Goal: Contribute content: Add original content to the website for others to see

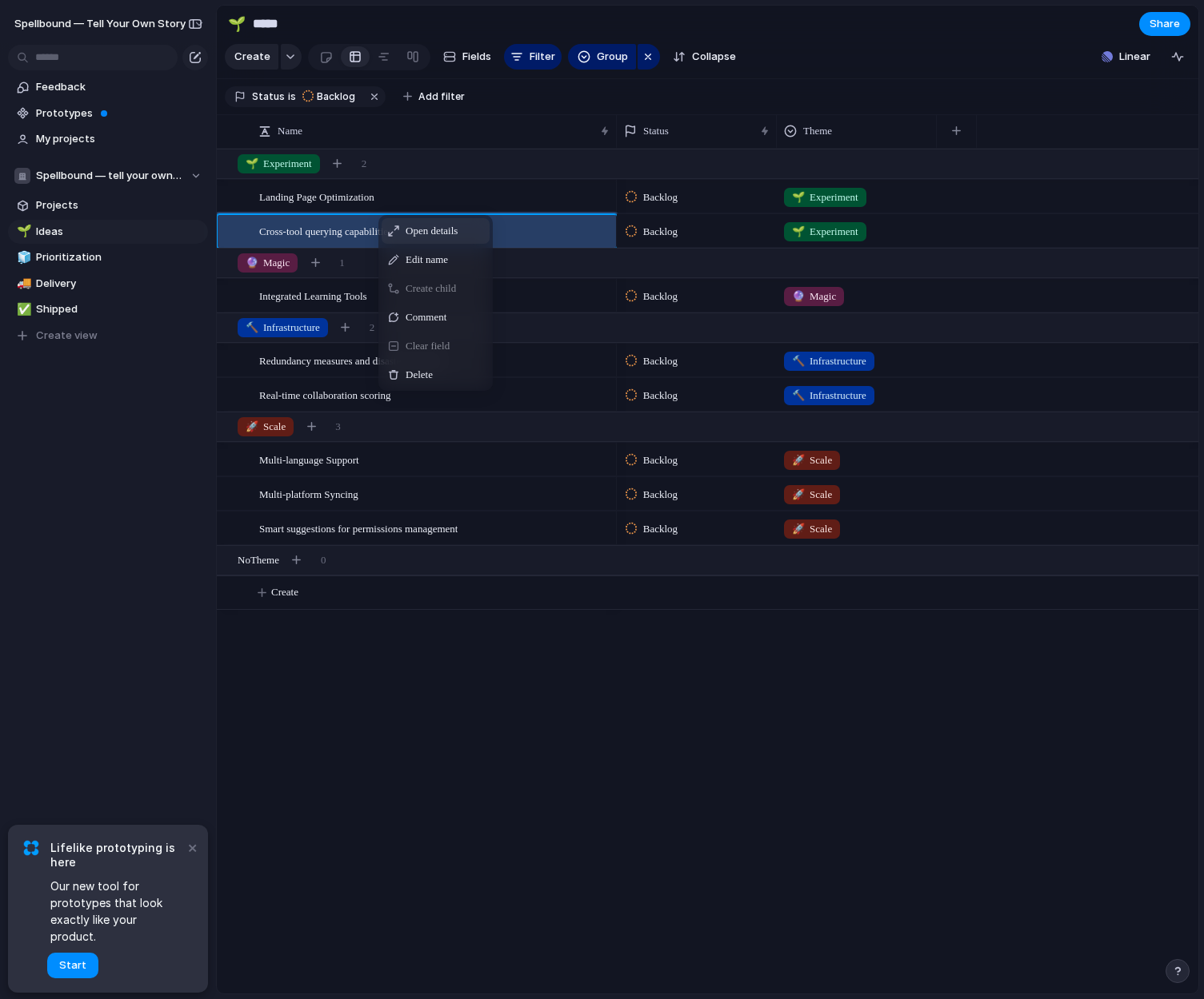
drag, startPoint x: 378, startPoint y: 226, endPoint x: 317, endPoint y: 188, distance: 71.9
click at [153, 408] on div "Feedback Prototypes My projects Spellbound — tell your own story Projects 🌱 Ide…" at bounding box center [108, 239] width 216 height 477
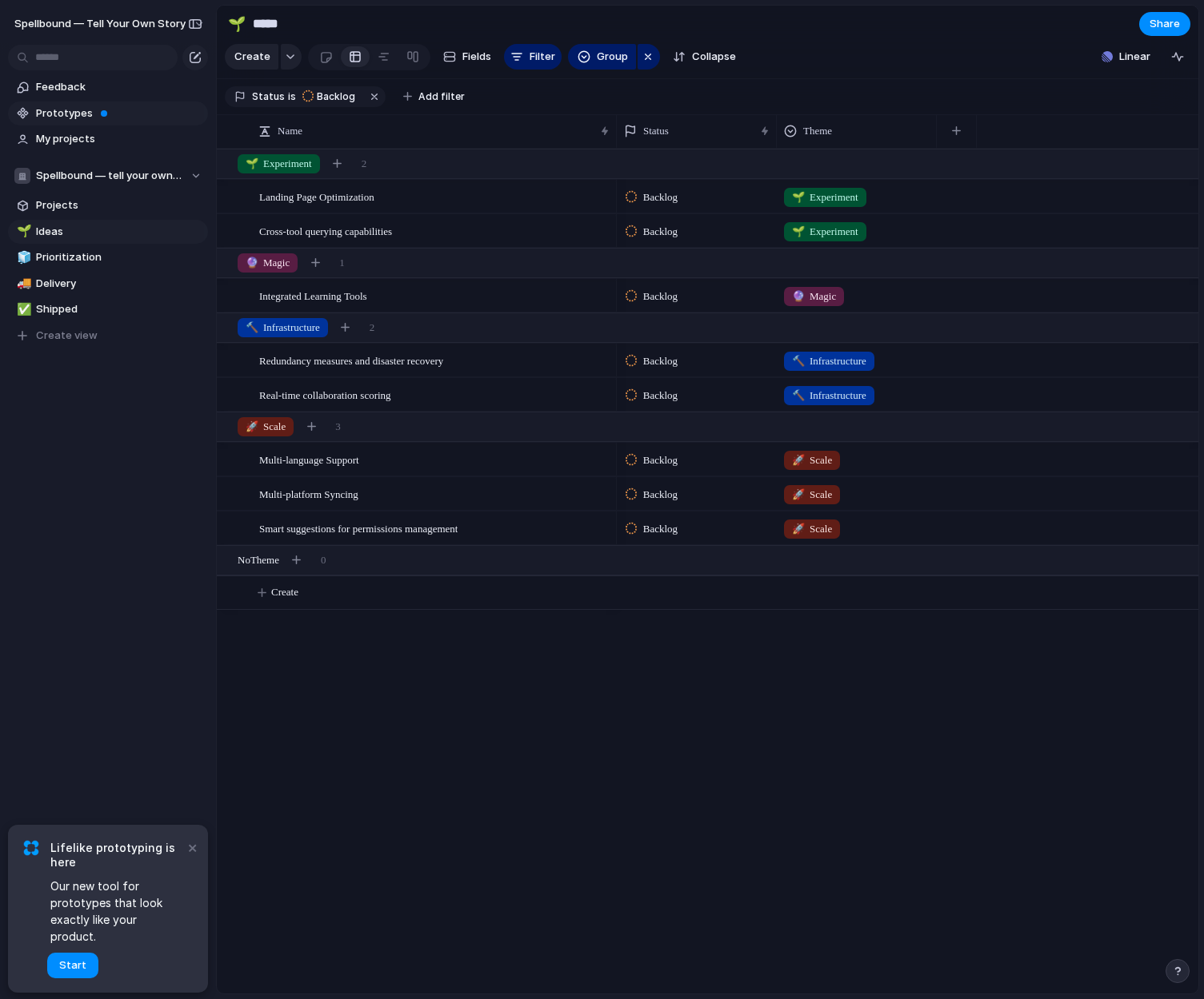
click at [123, 109] on span "Prototypes" at bounding box center [119, 114] width 167 height 16
click at [150, 90] on span "Feedback" at bounding box center [119, 87] width 167 height 16
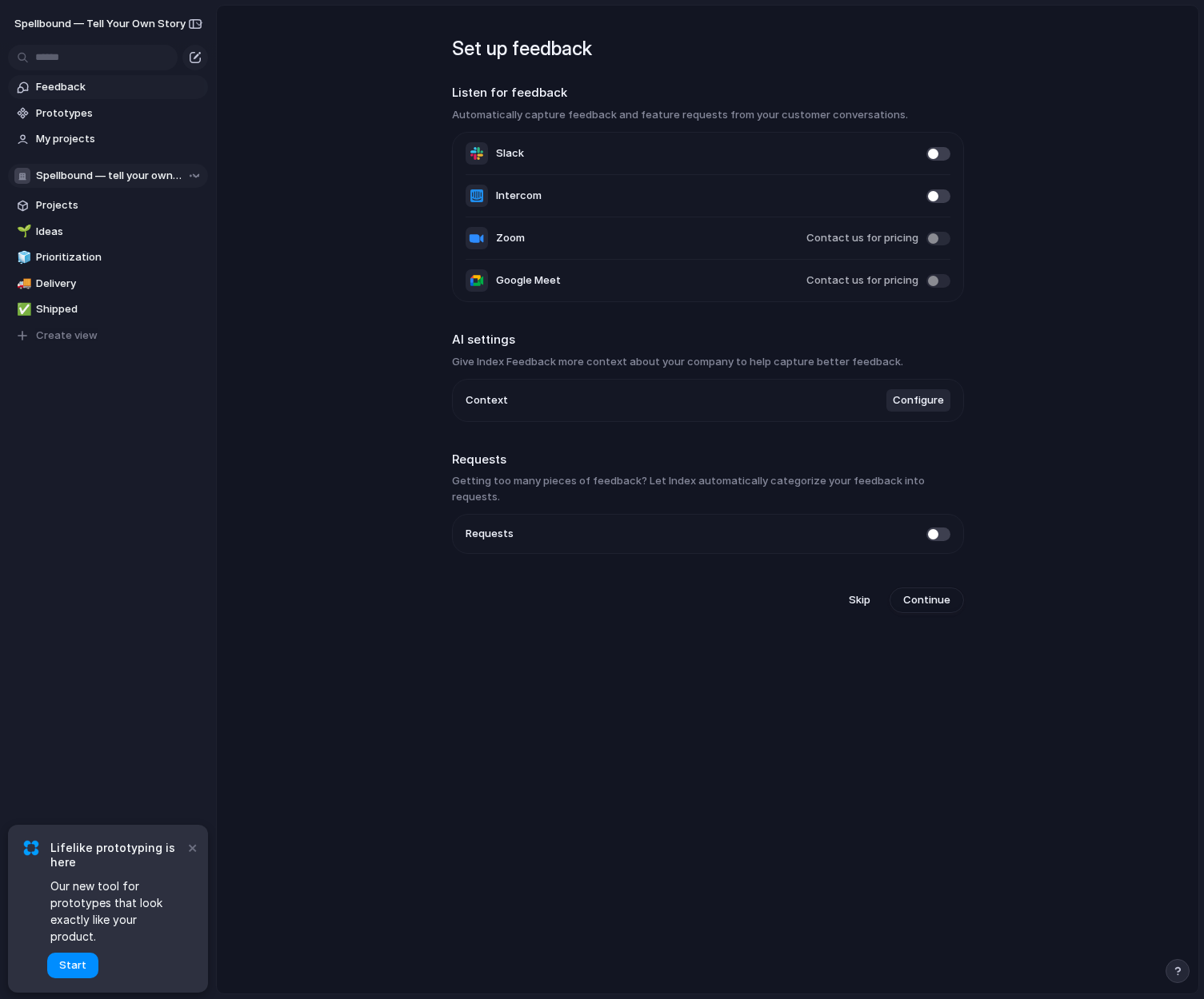
click at [131, 177] on span "Spellbound — tell your own story" at bounding box center [109, 176] width 146 height 16
click at [125, 177] on div "Spellbound — tell your own story ⚡ Engineering Create new team" at bounding box center [602, 499] width 1204 height 999
click at [117, 213] on link "Projects" at bounding box center [108, 205] width 200 height 24
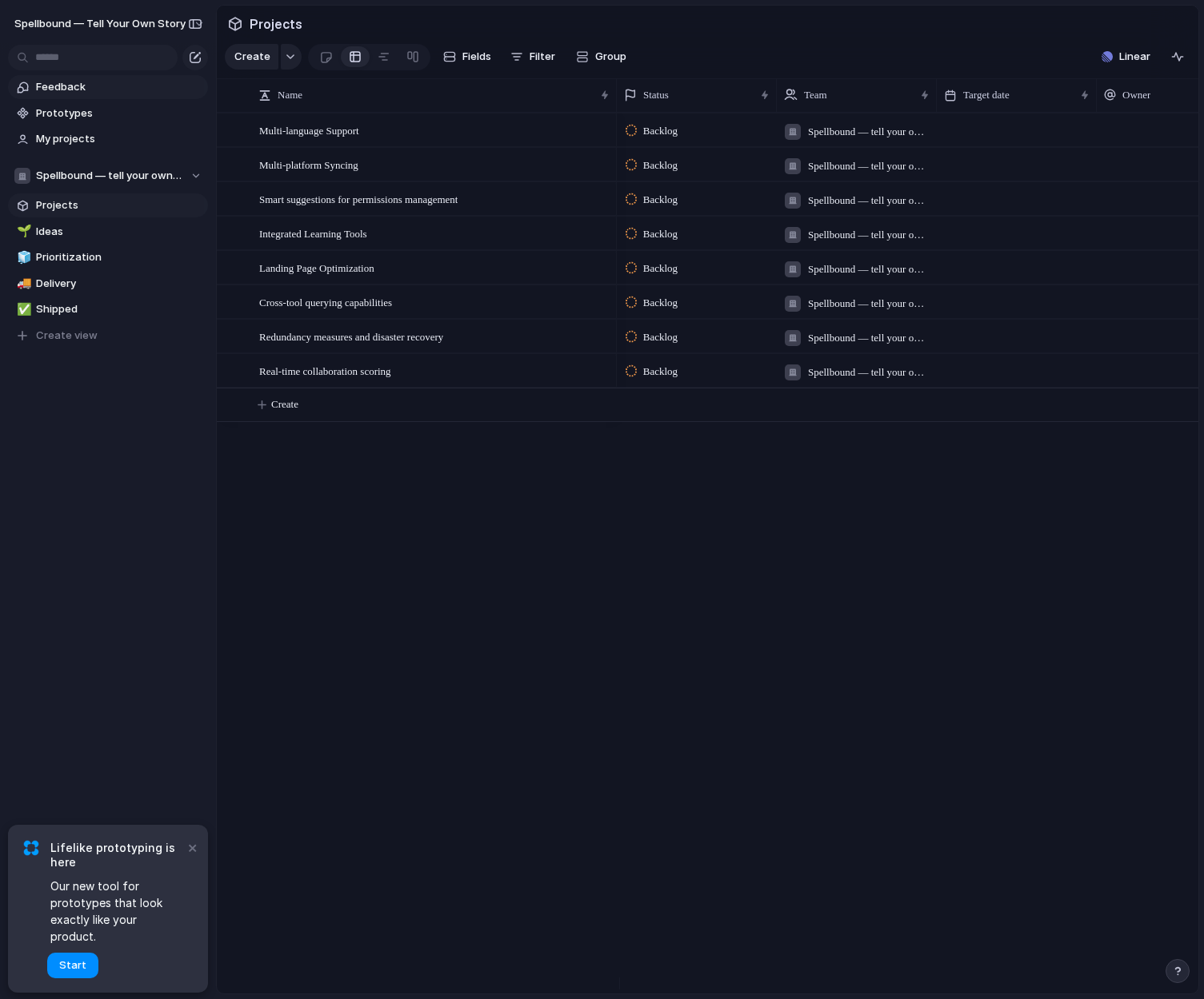
click at [130, 79] on span "Feedback" at bounding box center [119, 87] width 167 height 16
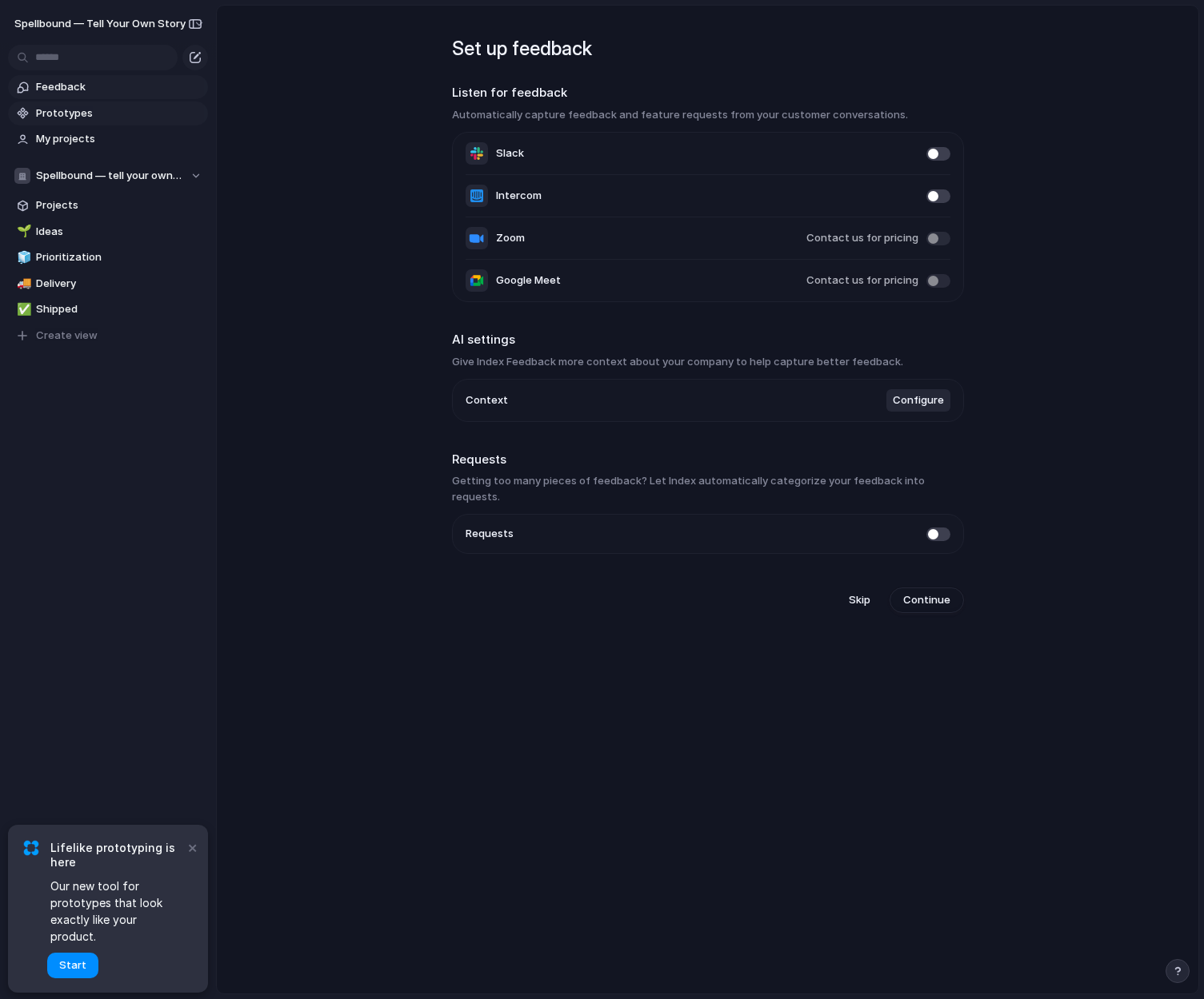
click at [123, 102] on link "Prototypes" at bounding box center [108, 114] width 200 height 24
click at [177, 139] on span "My projects" at bounding box center [119, 140] width 167 height 16
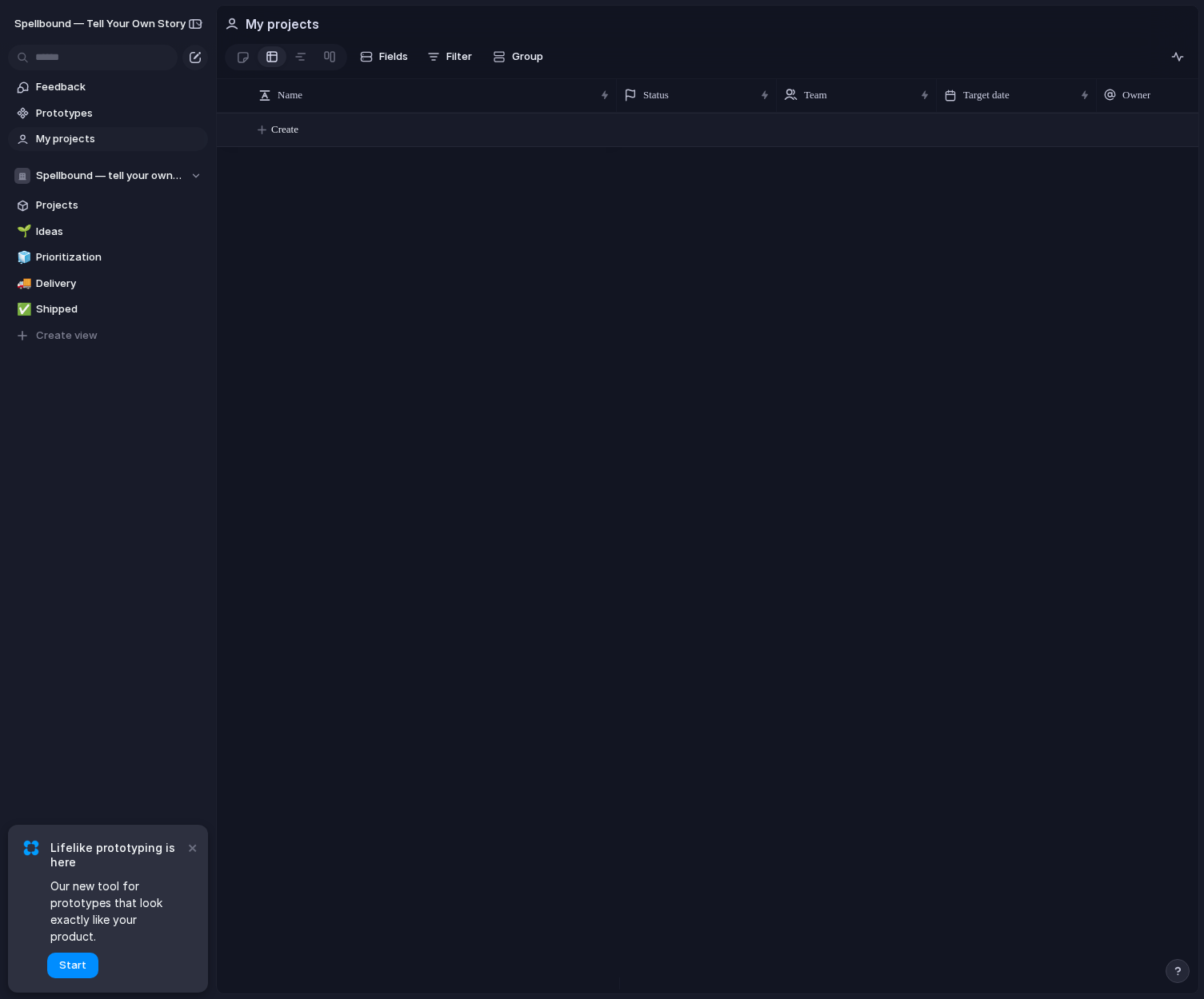
click at [278, 136] on span "Create" at bounding box center [285, 130] width 27 height 16
click at [81, 958] on span "Start" at bounding box center [73, 966] width 27 height 16
